Goal: Check status: Check status

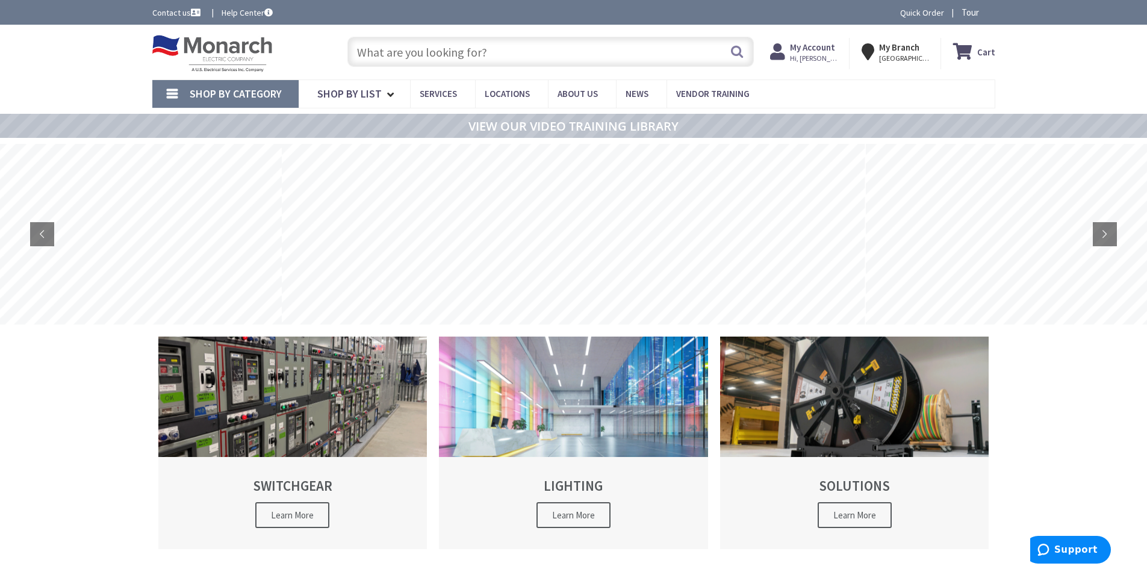
click at [194, 93] on span "Shop By Category" at bounding box center [236, 94] width 92 height 14
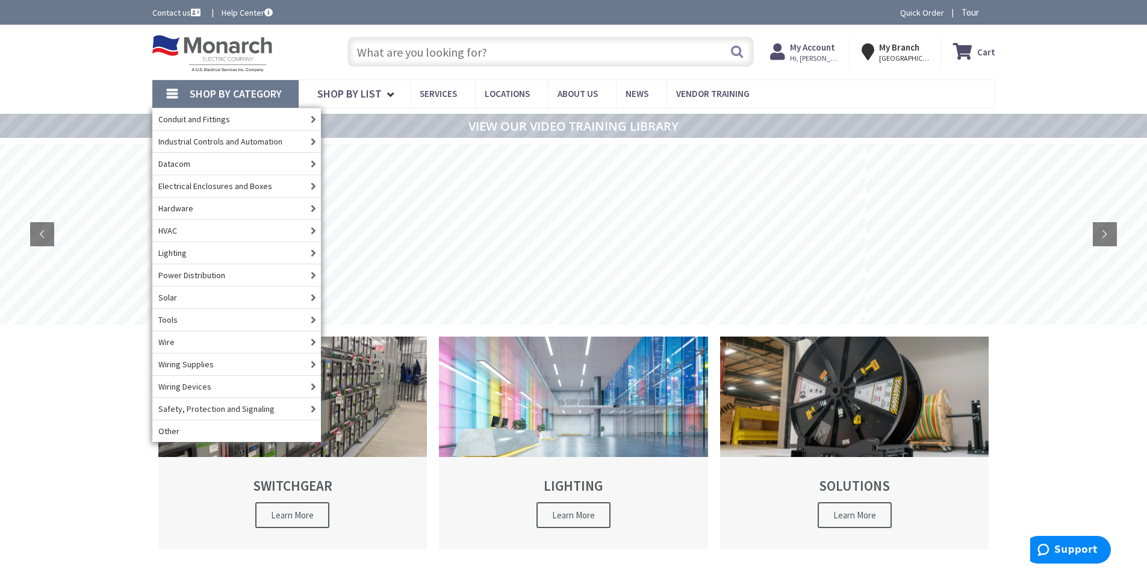
click at [807, 54] on span "Hi, [PERSON_NAME]" at bounding box center [815, 59] width 51 height 10
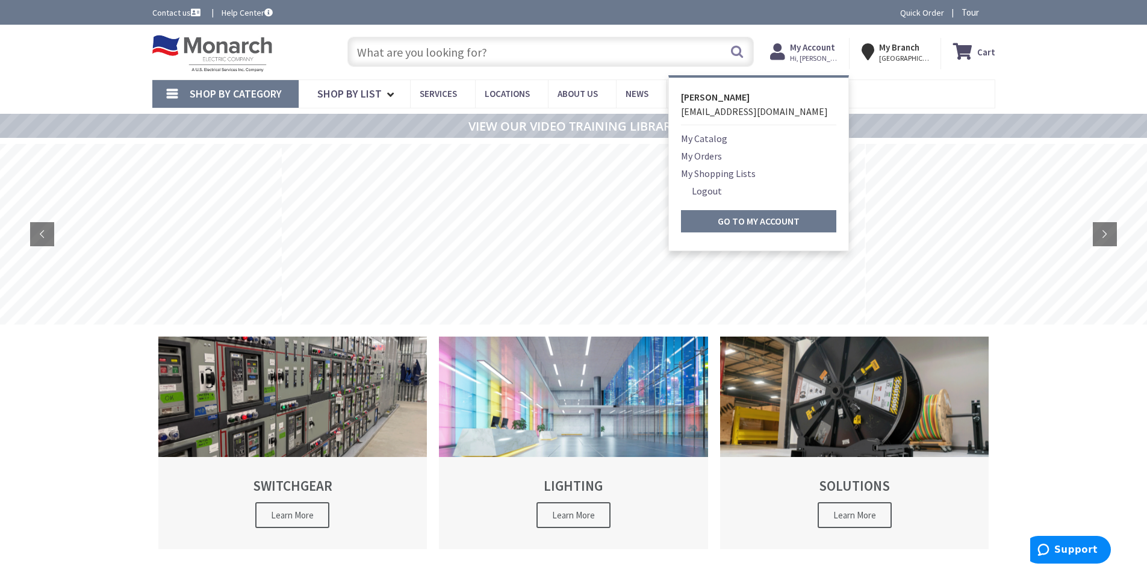
click at [702, 161] on link "My Orders" at bounding box center [701, 156] width 41 height 14
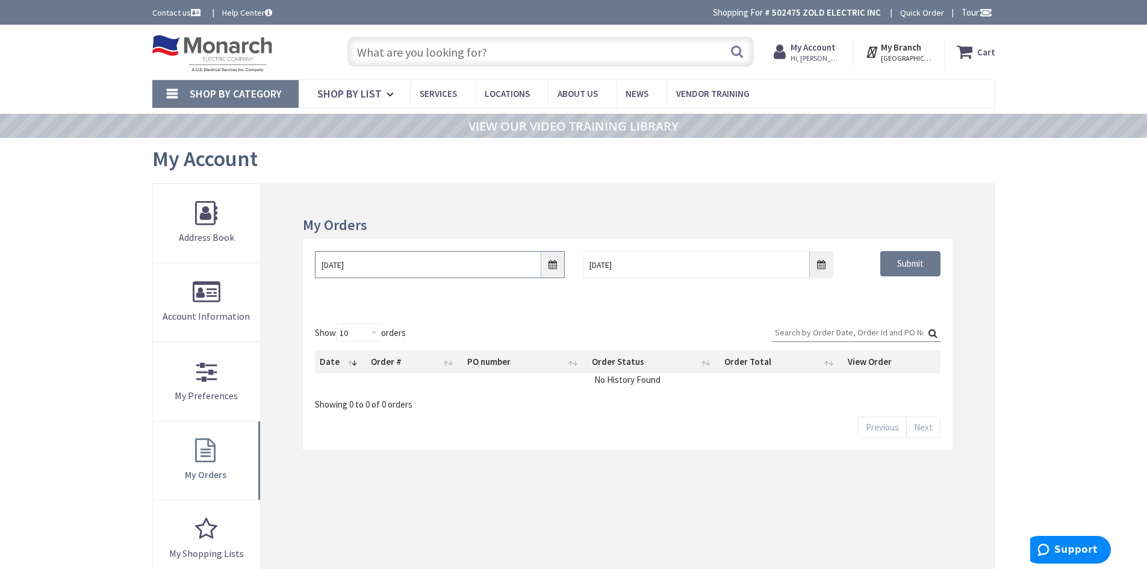
click at [556, 266] on input "[DATE]" at bounding box center [440, 264] width 250 height 27
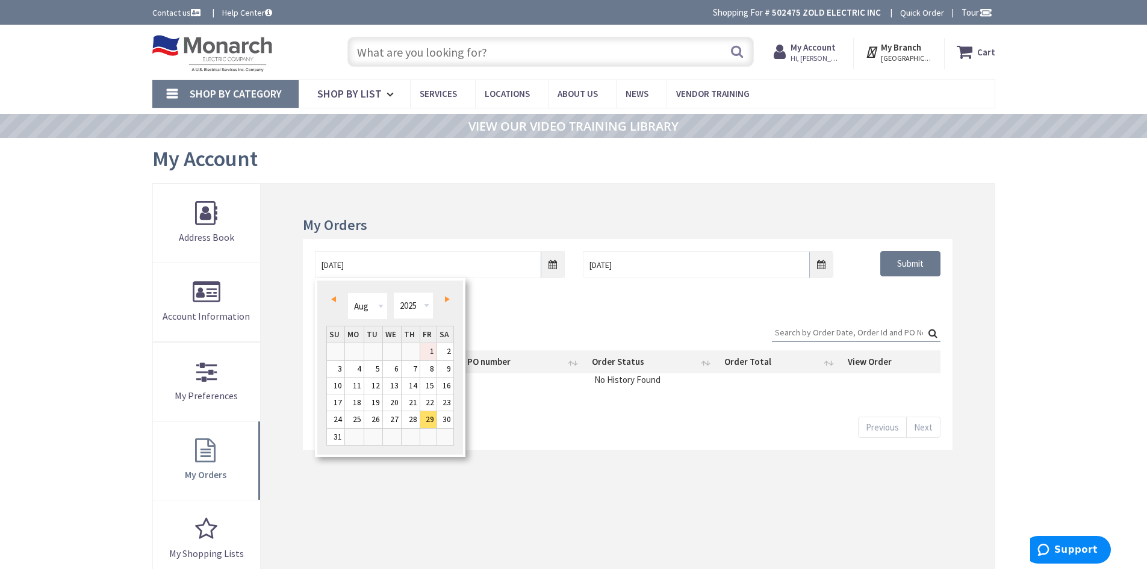
click at [423, 352] on link "1" at bounding box center [428, 351] width 16 height 16
type input "[DATE]"
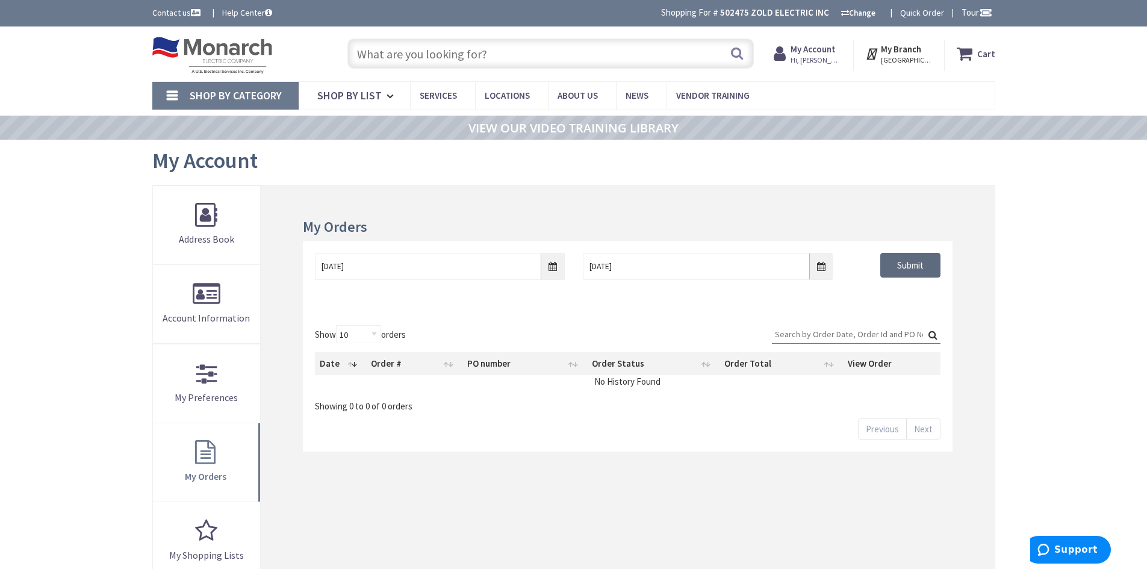
click at [902, 269] on input "Submit" at bounding box center [910, 265] width 60 height 25
